Goal: Check status: Check status

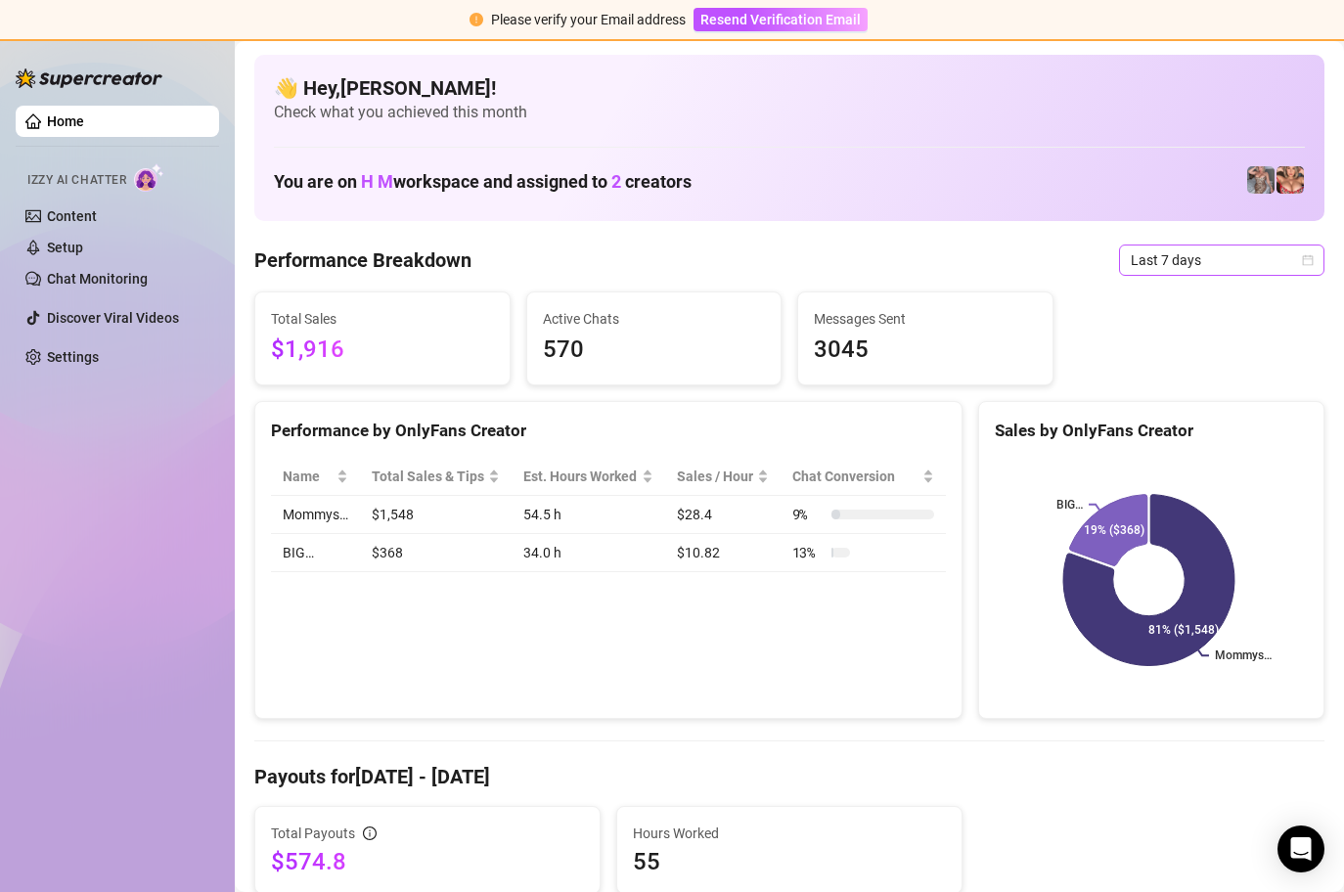
click at [1291, 252] on span "Last 7 days" at bounding box center [1222, 260] width 182 height 29
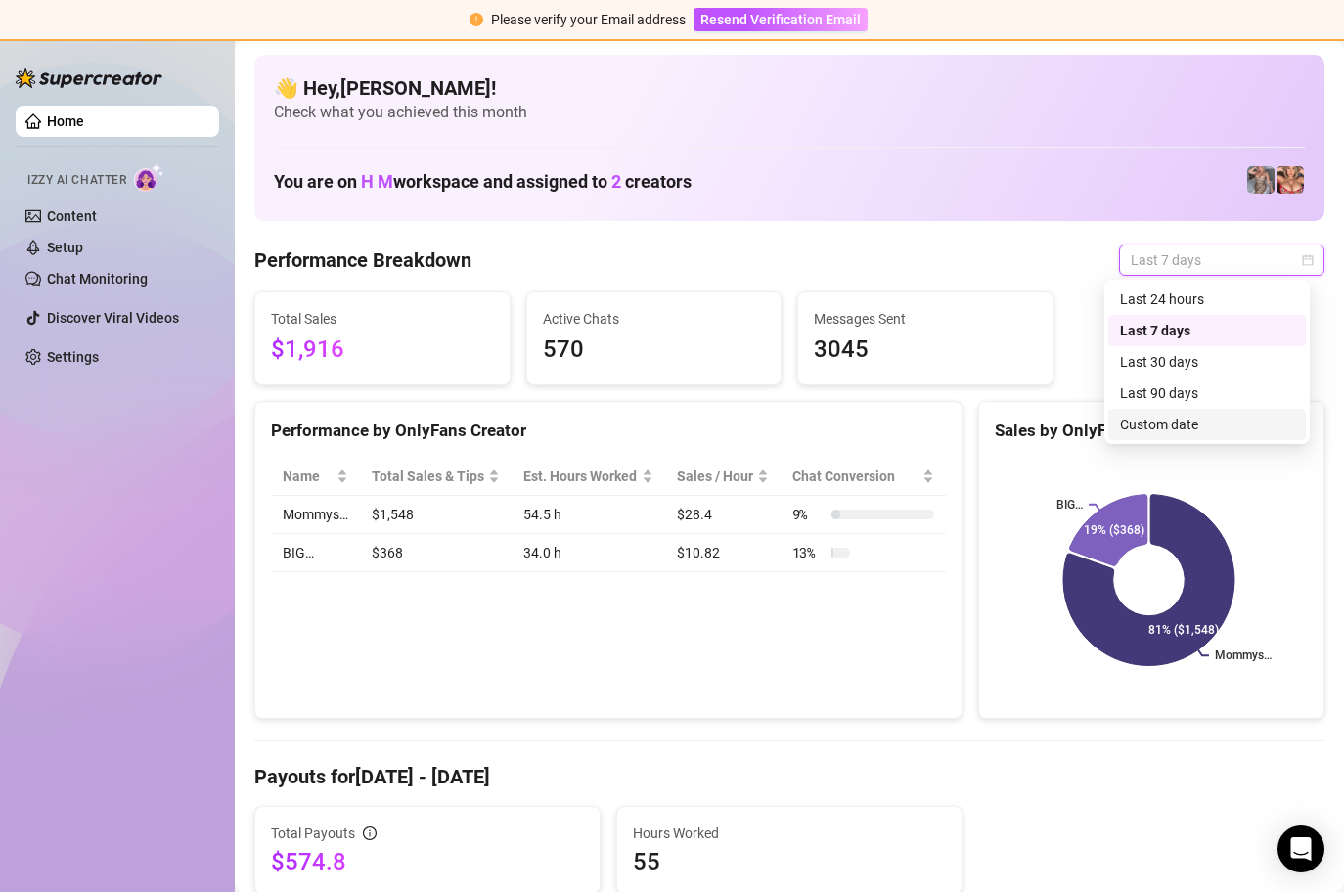
click at [1211, 433] on div "Custom date" at bounding box center [1207, 425] width 174 height 22
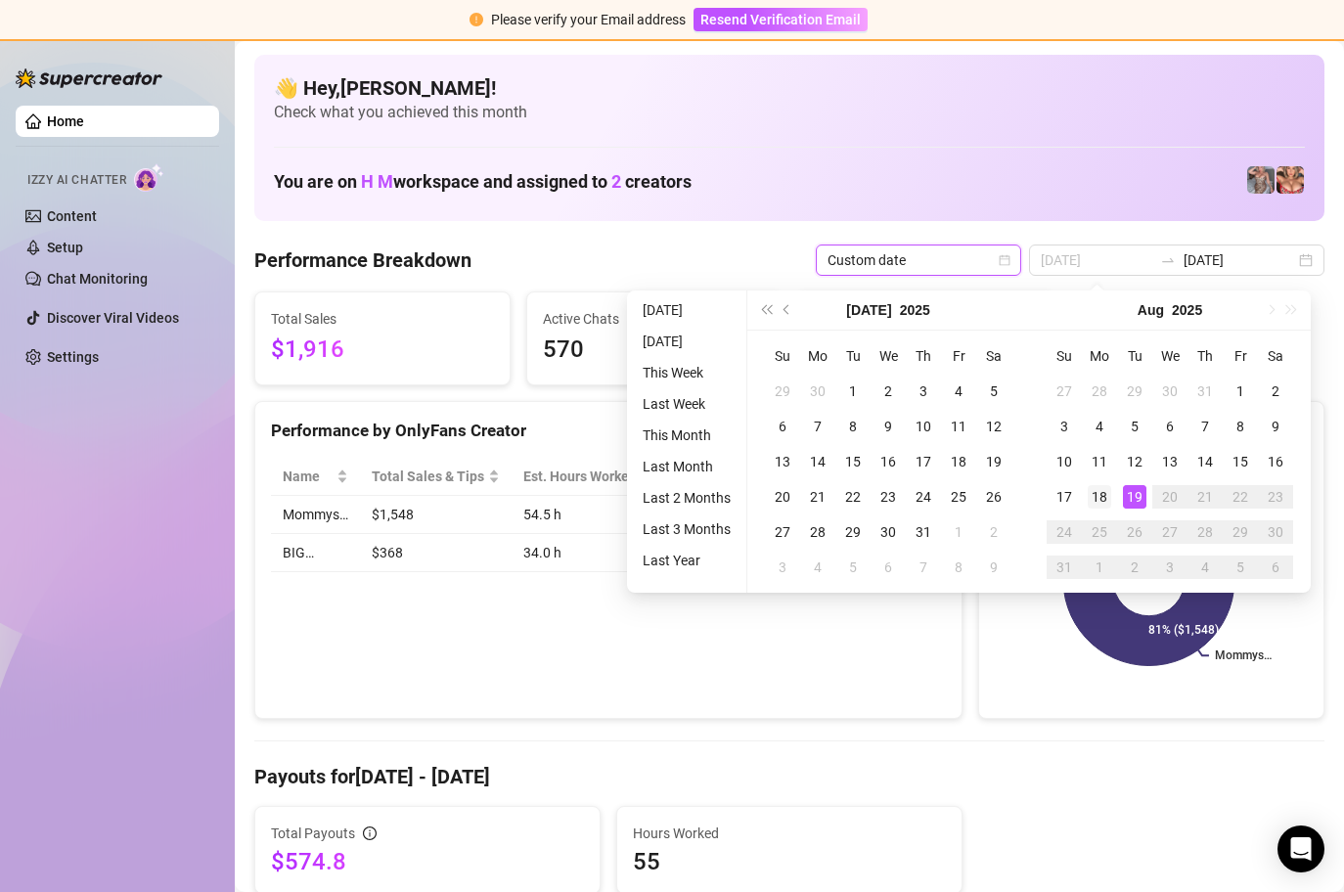
type input "[DATE]"
click at [1098, 492] on div "18" at bounding box center [1099, 496] width 23 height 23
type input "[DATE]"
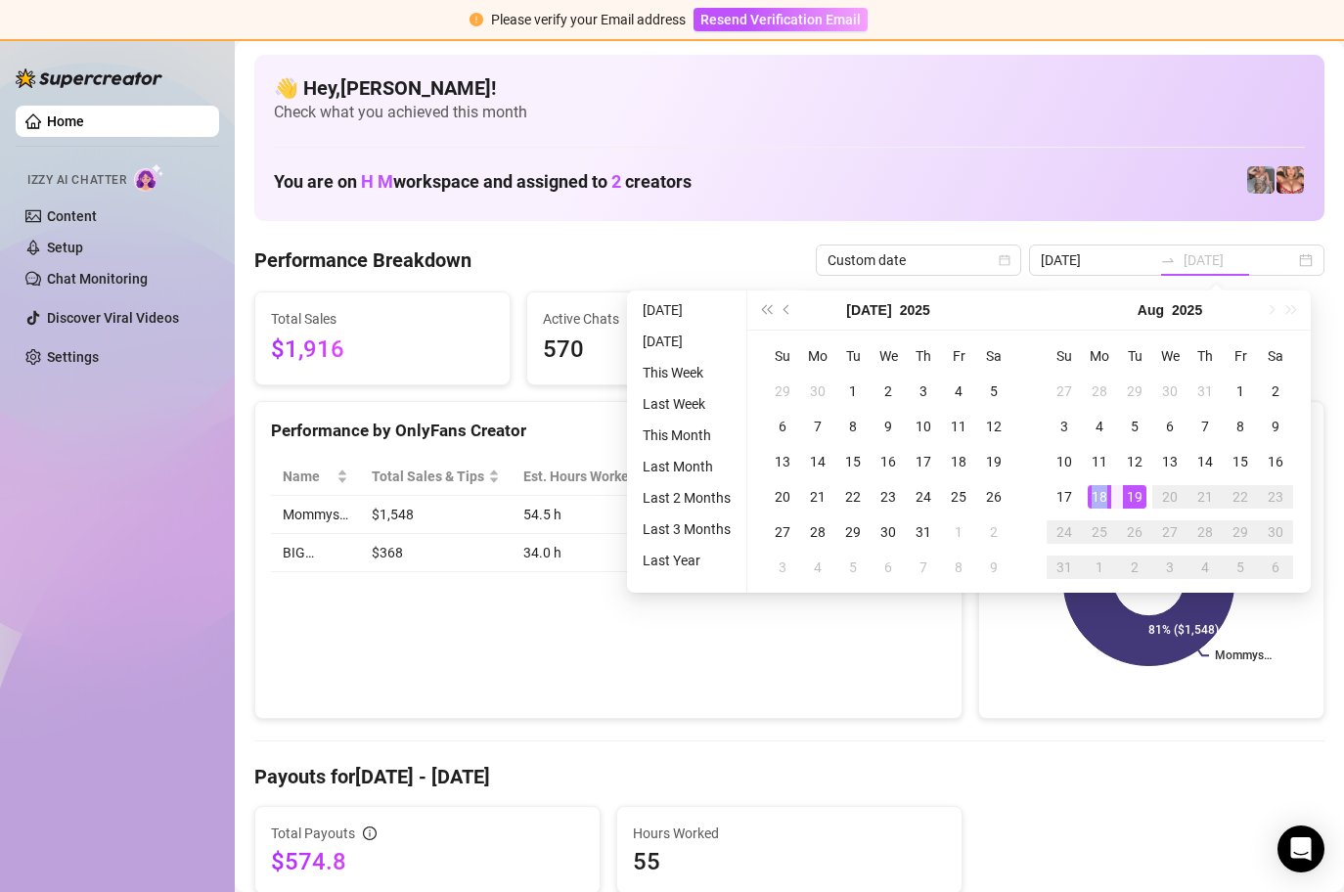
type input "[DATE]"
